Goal: Information Seeking & Learning: Learn about a topic

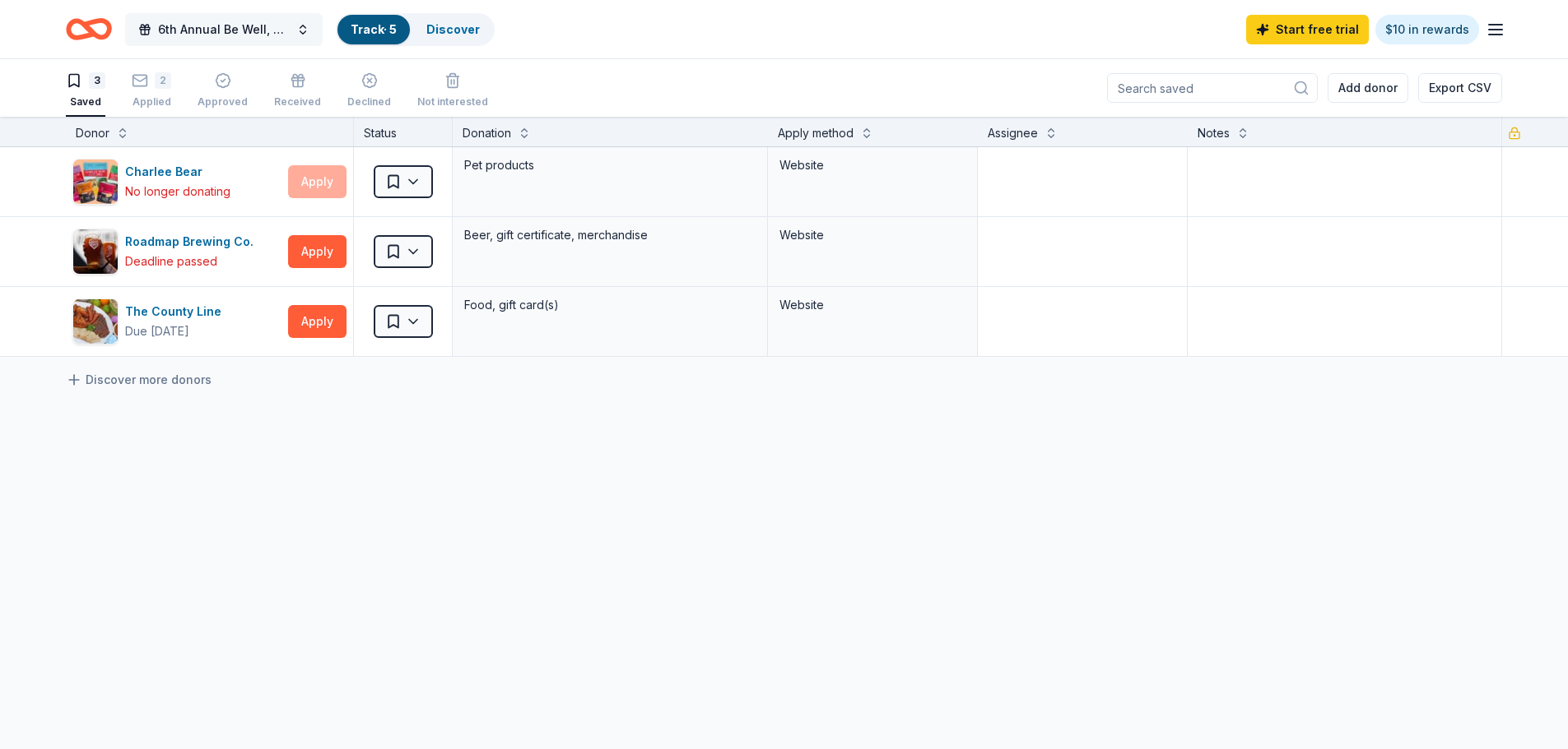
click at [233, 22] on span "6th Annual Be Well, Stay Well" at bounding box center [223, 29] width 132 height 20
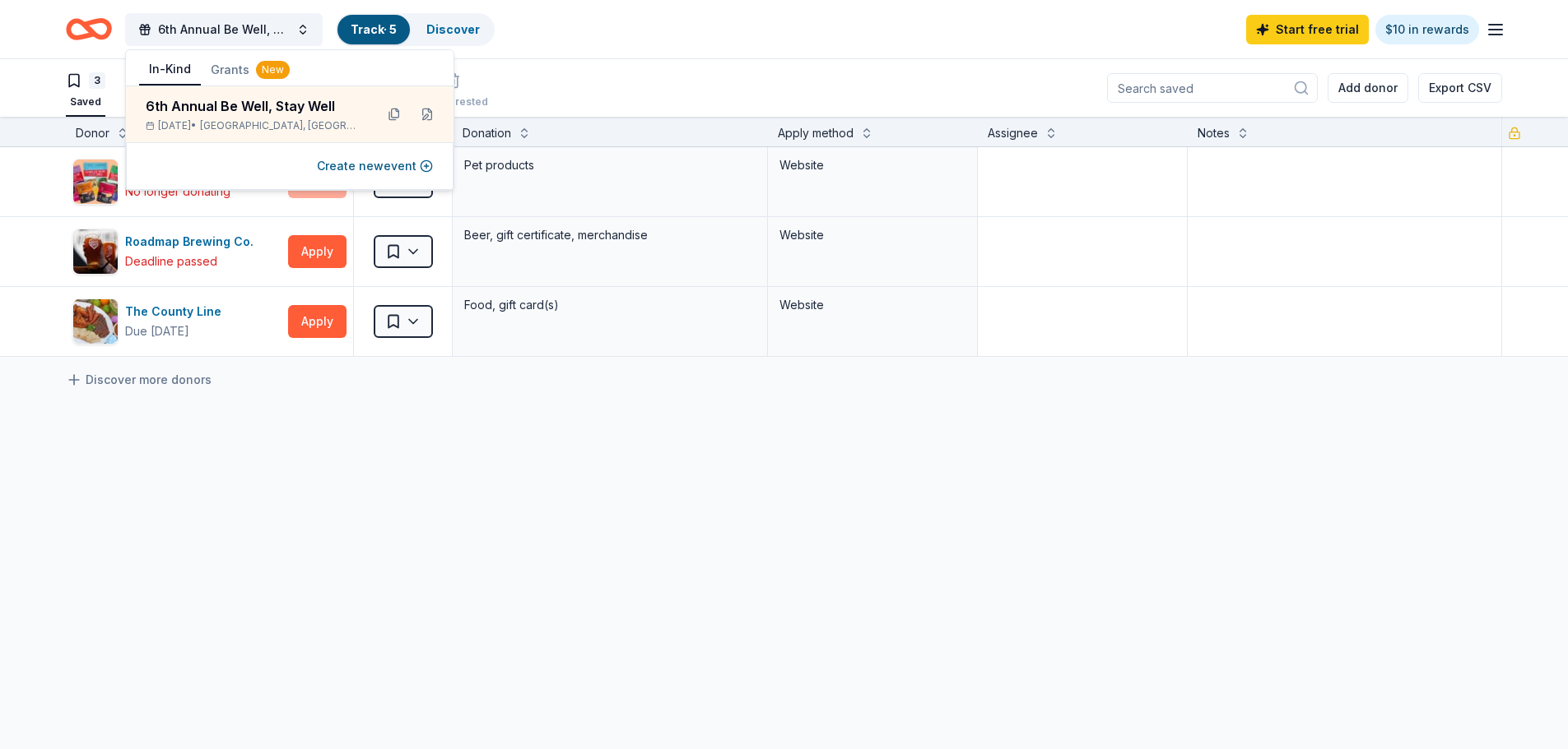
click at [366, 31] on link "Track · 5" at bounding box center [373, 29] width 46 height 14
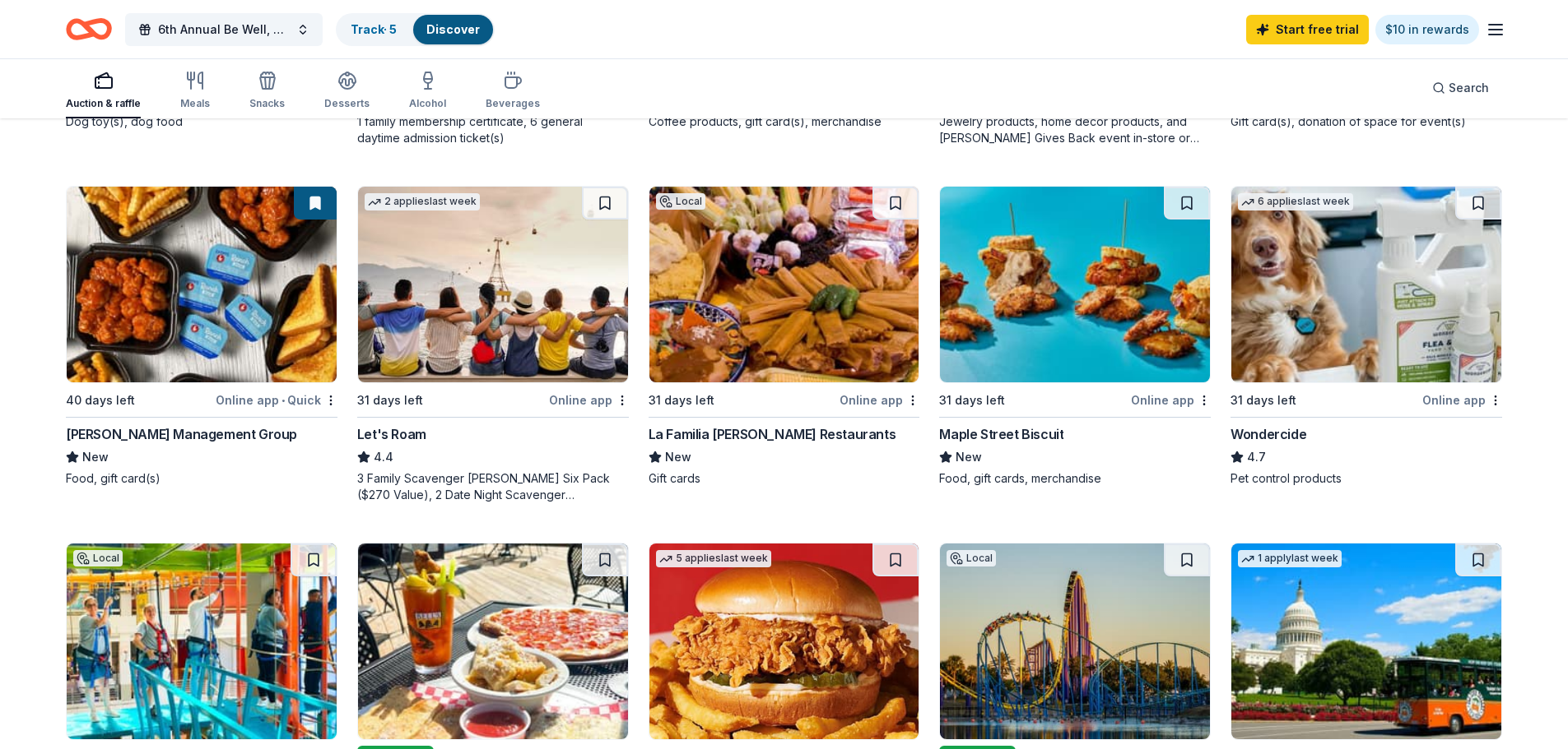
scroll to position [823, 0]
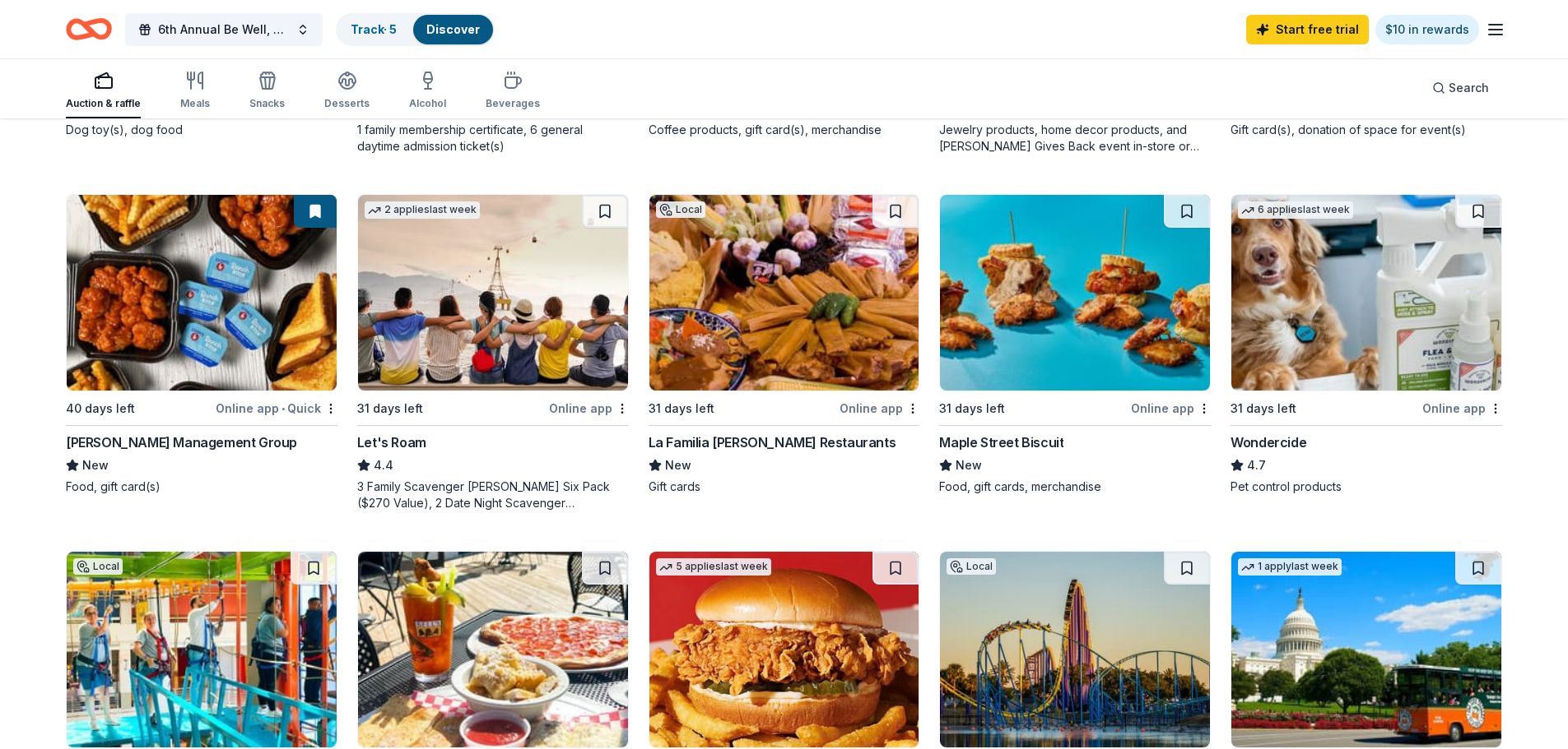
click at [1063, 292] on img at bounding box center [1075, 293] width 270 height 196
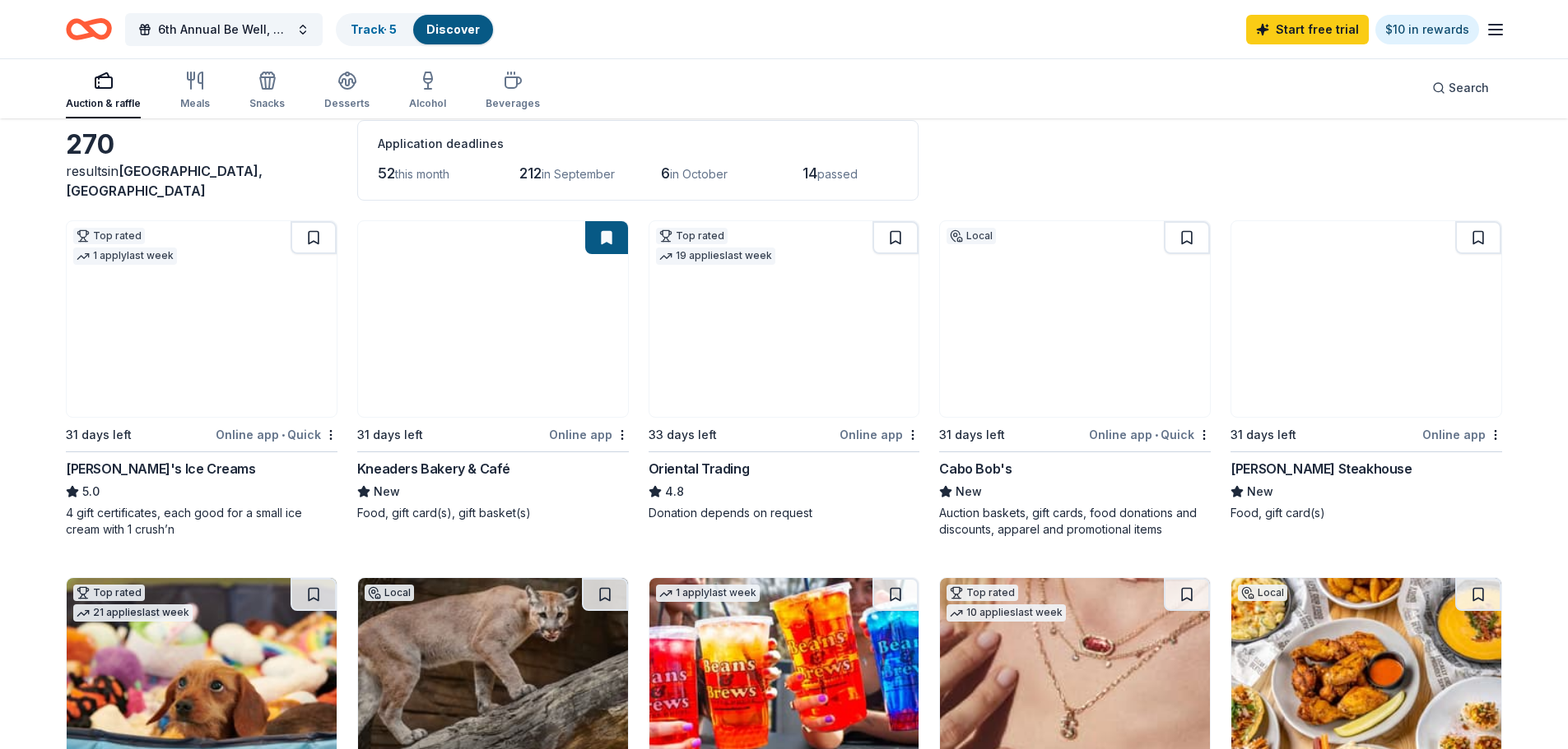
scroll to position [0, 0]
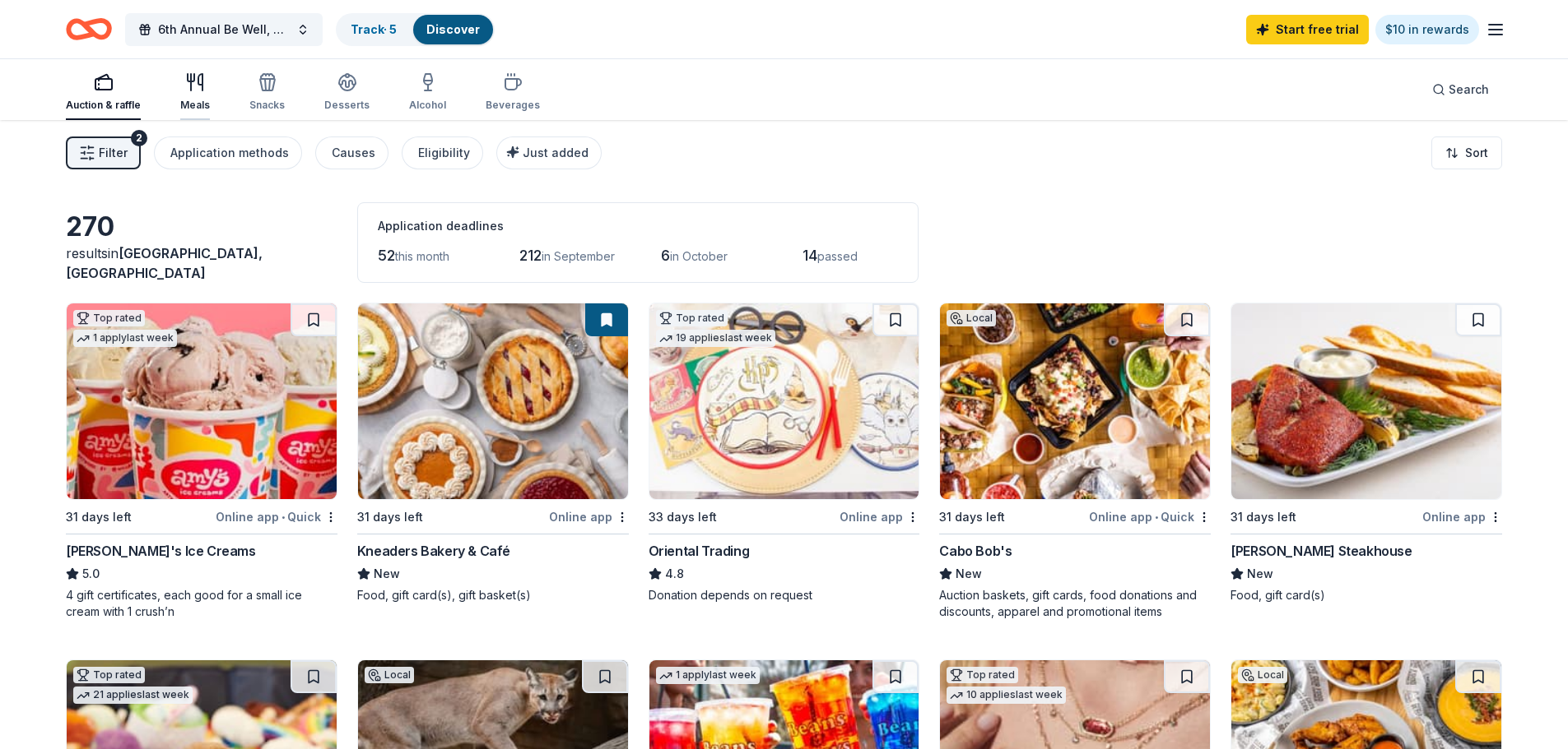
click at [192, 89] on icon "button" at bounding box center [194, 81] width 20 height 20
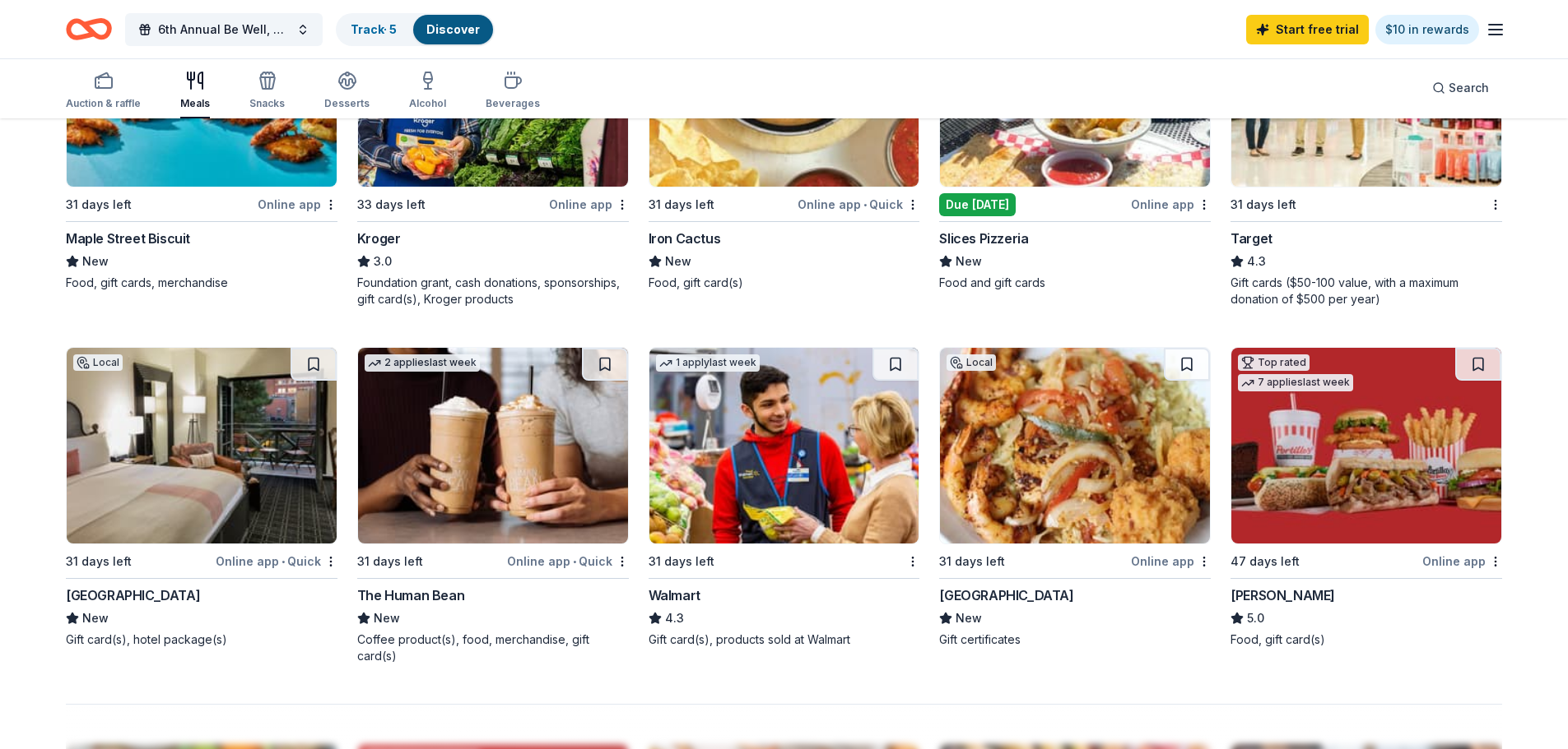
scroll to position [987, 0]
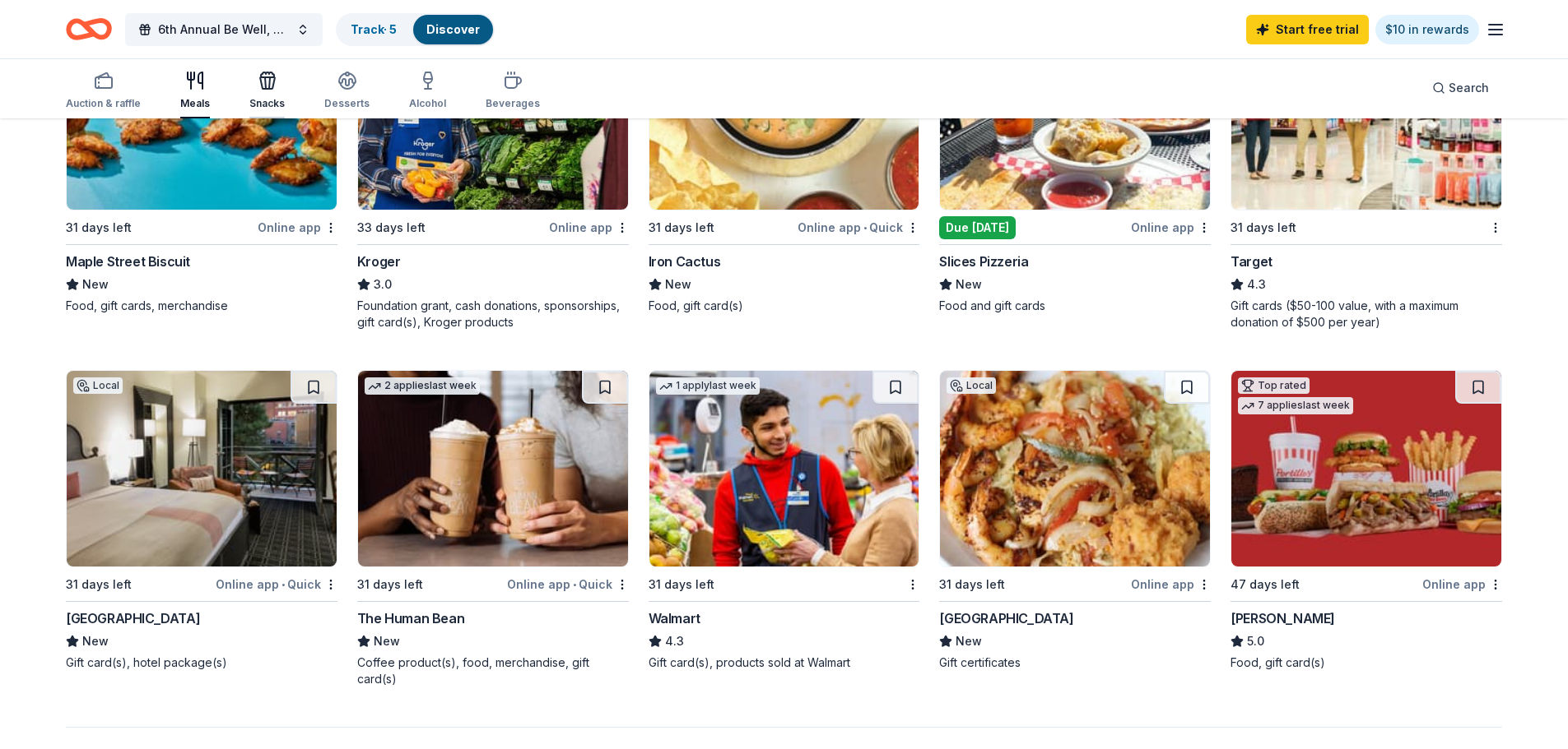
click at [278, 88] on div "button" at bounding box center [267, 80] width 36 height 20
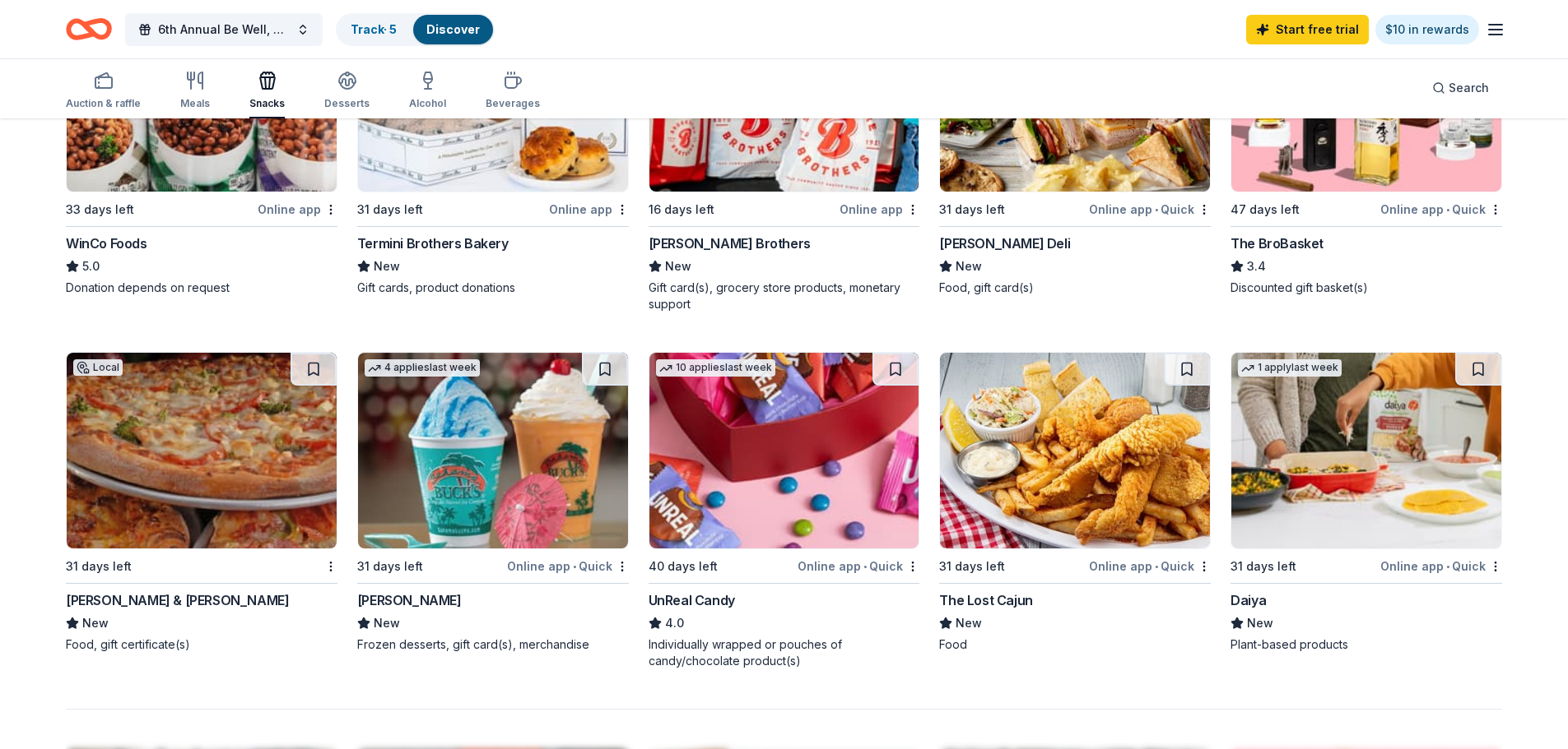
scroll to position [987, 0]
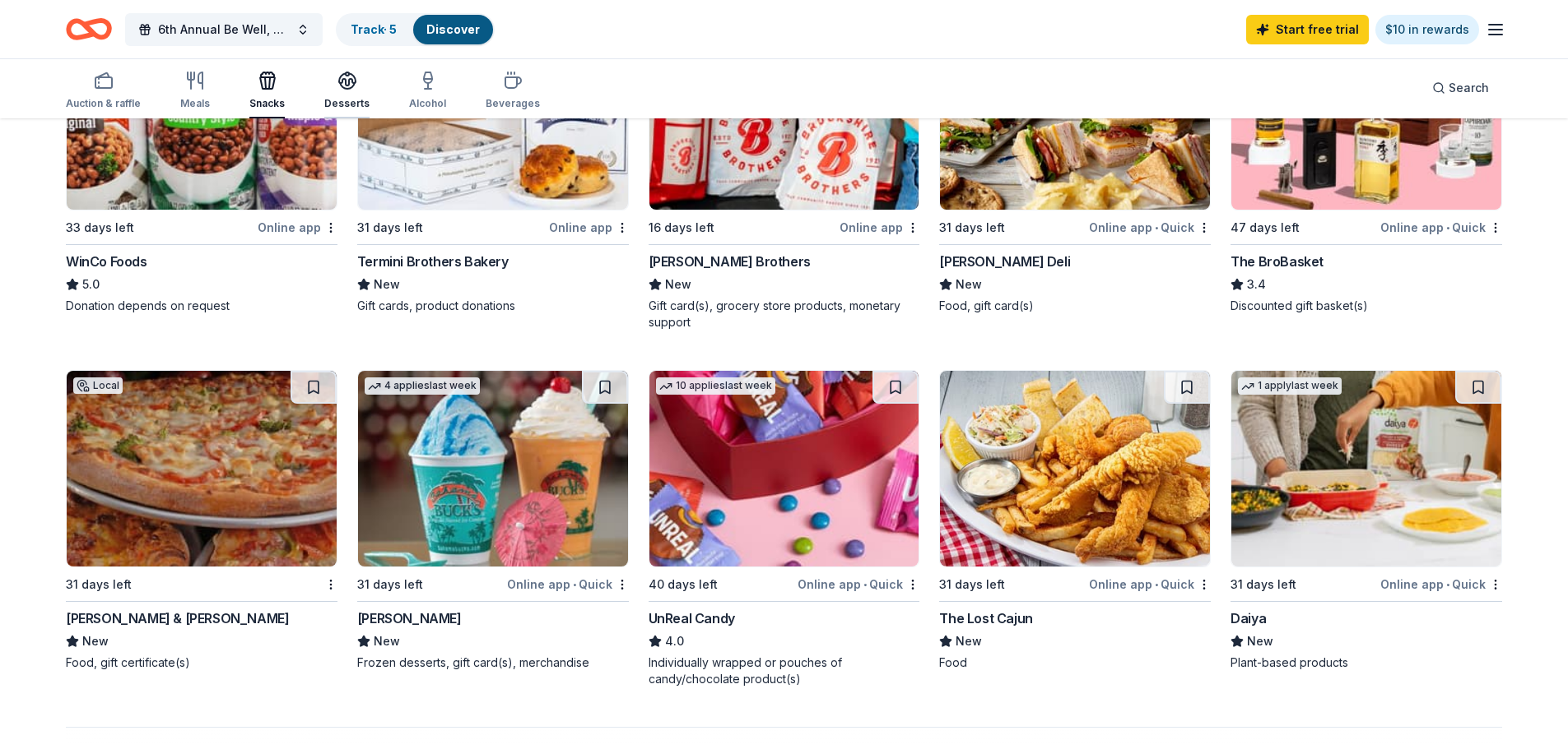
click at [343, 79] on icon "button" at bounding box center [347, 80] width 20 height 20
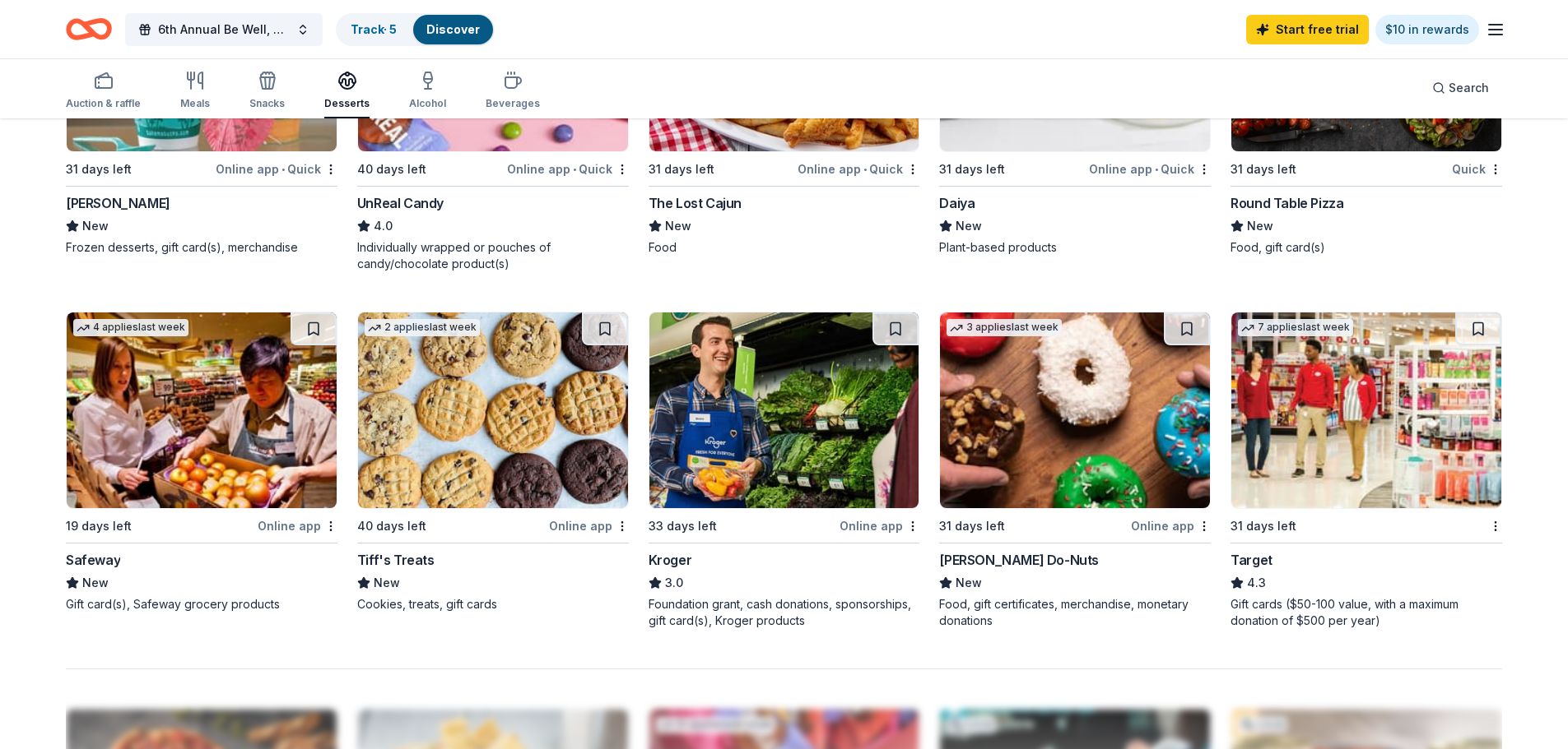
scroll to position [1152, 0]
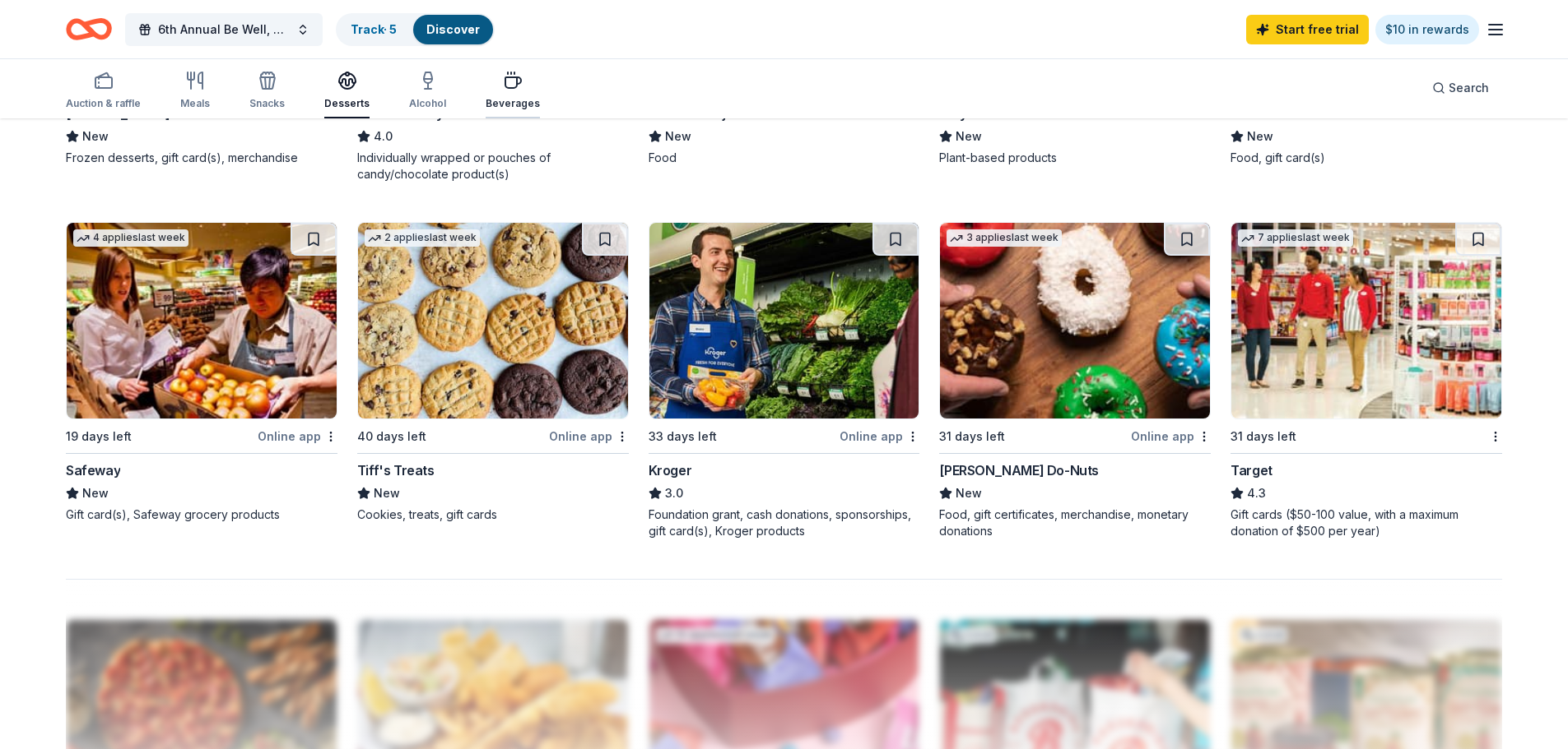
click at [504, 83] on icon "button" at bounding box center [512, 80] width 20 height 20
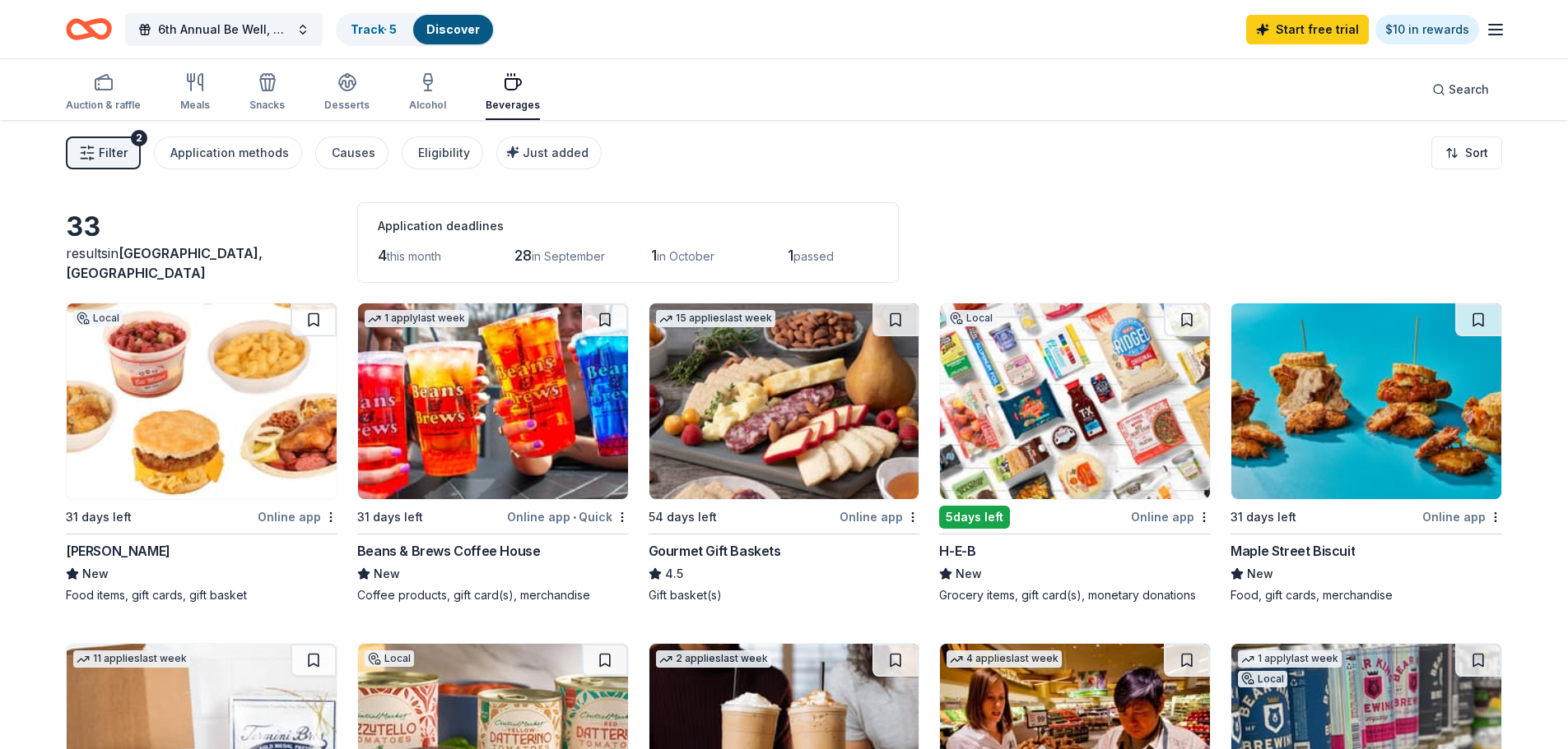
click at [184, 453] on img at bounding box center [201, 402] width 270 height 196
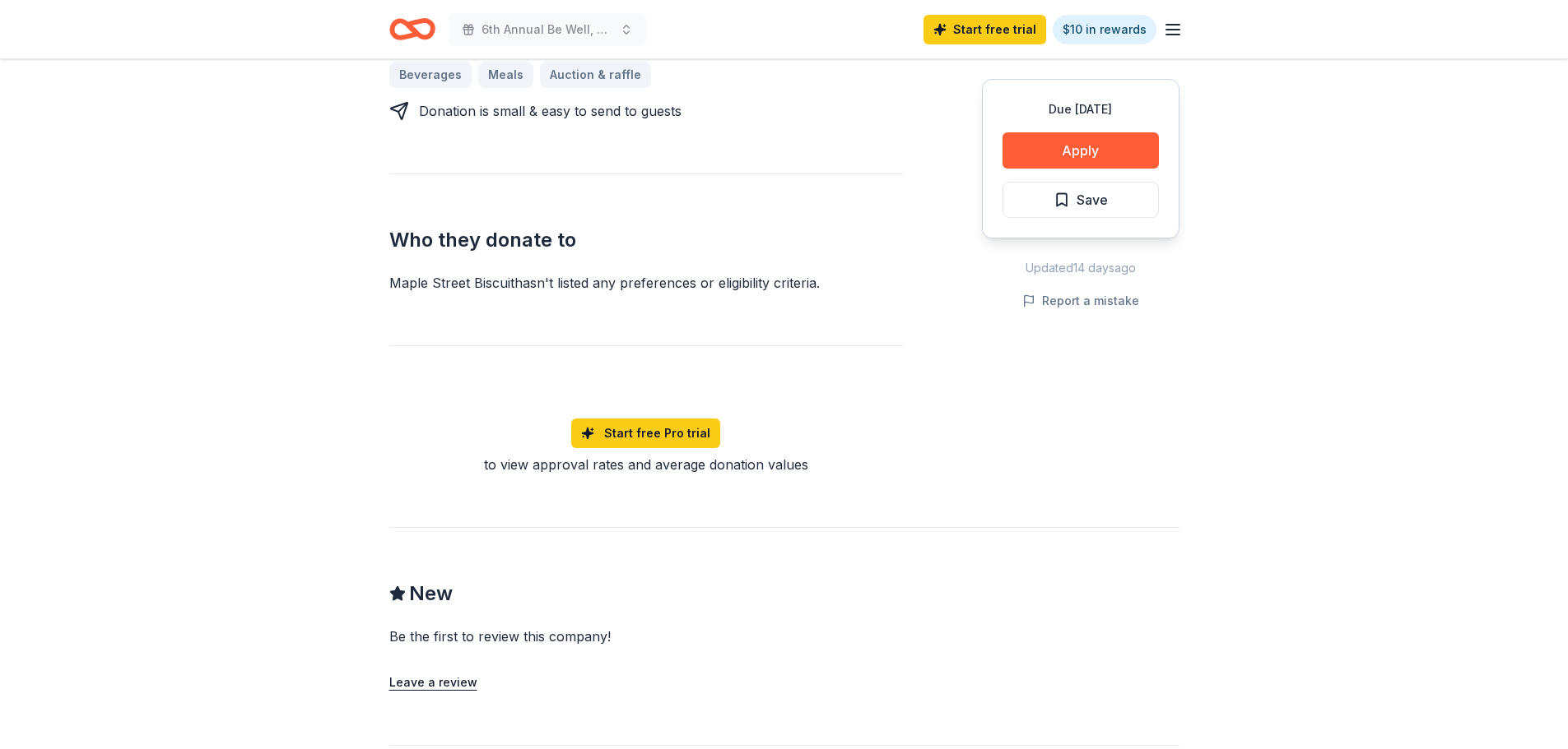
scroll to position [905, 0]
